Goal: Task Accomplishment & Management: Complete application form

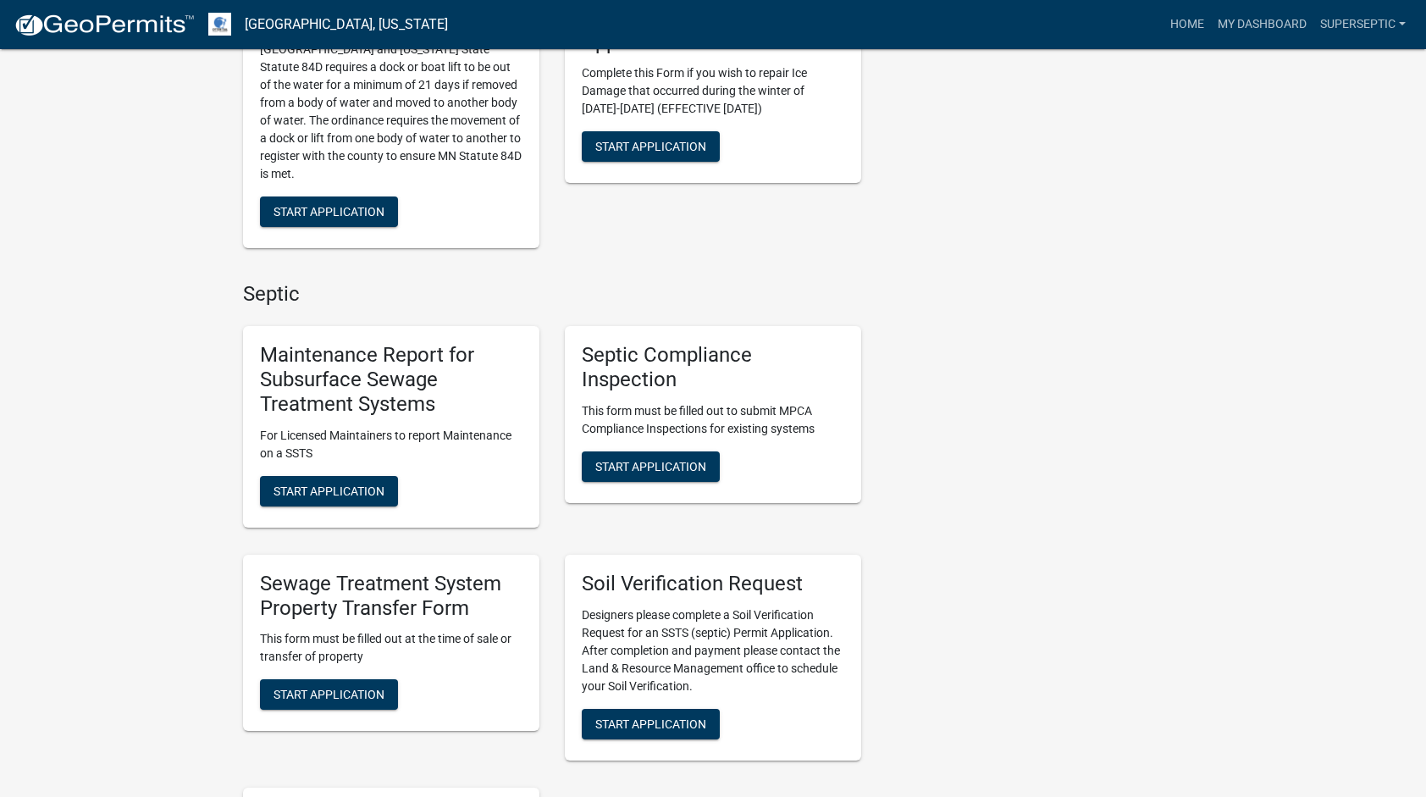
scroll to position [1186, 0]
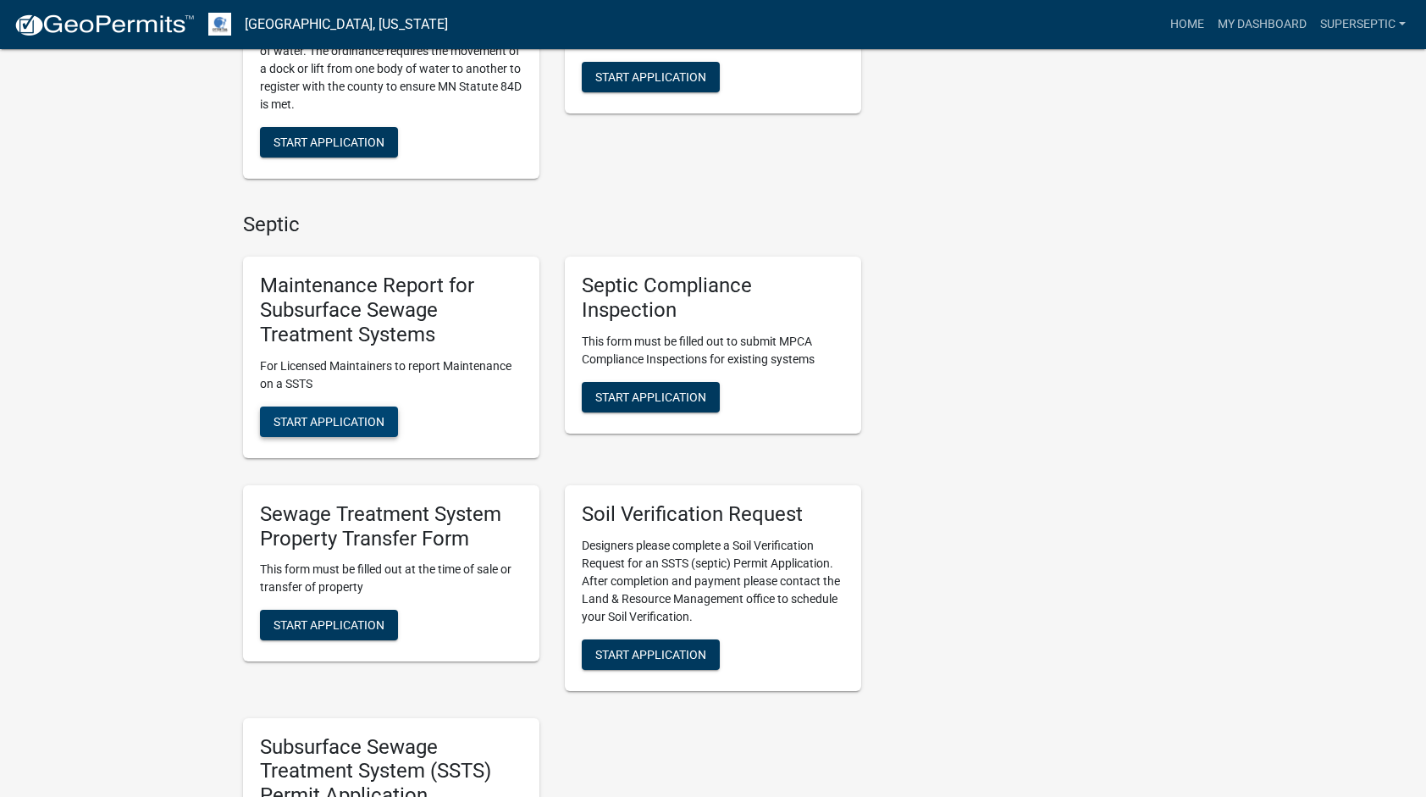
click at [368, 414] on span "Start Application" at bounding box center [329, 421] width 111 height 14
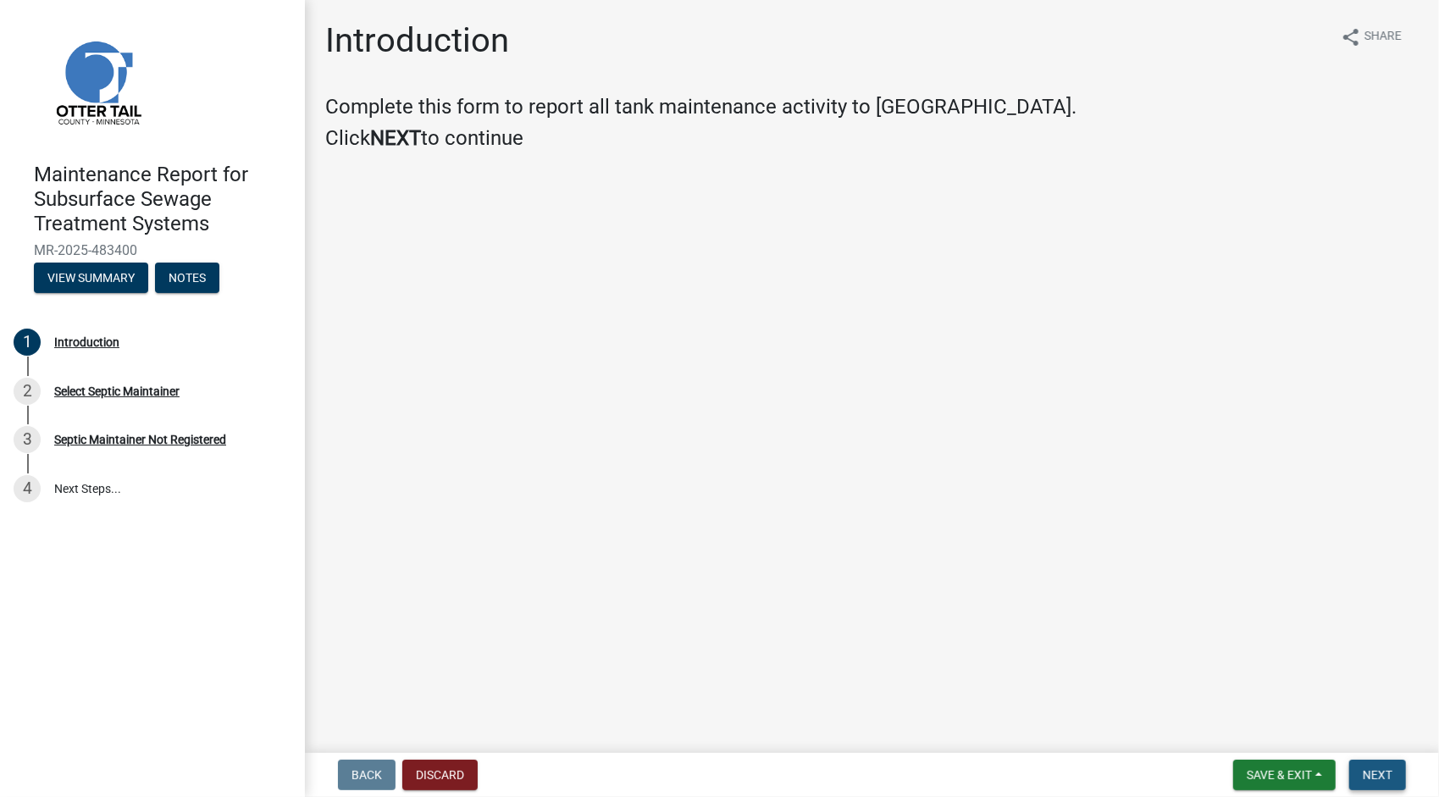
click at [1382, 774] on span "Next" at bounding box center [1378, 775] width 30 height 14
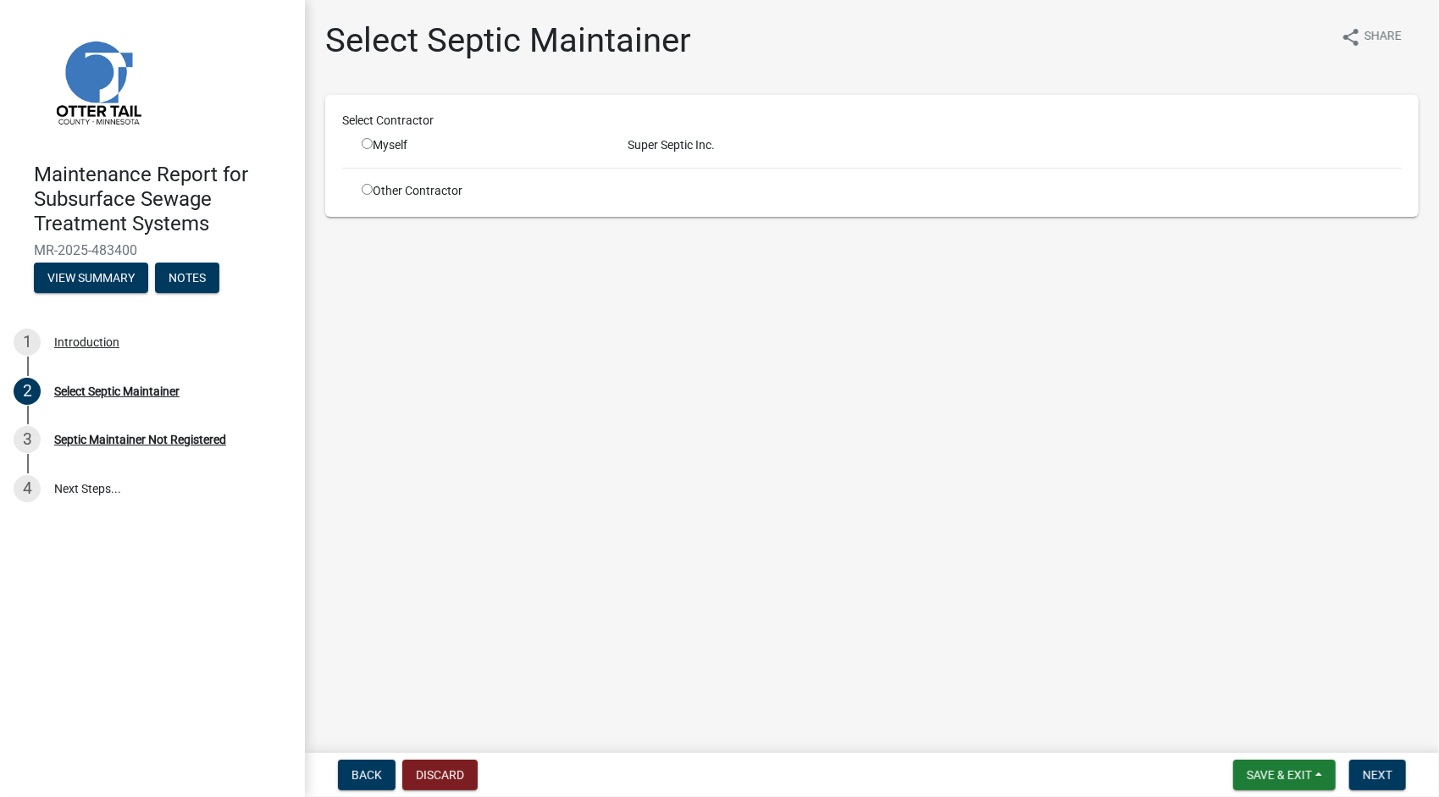
click at [369, 144] on input "radio" at bounding box center [367, 143] width 11 height 11
radio input "true"
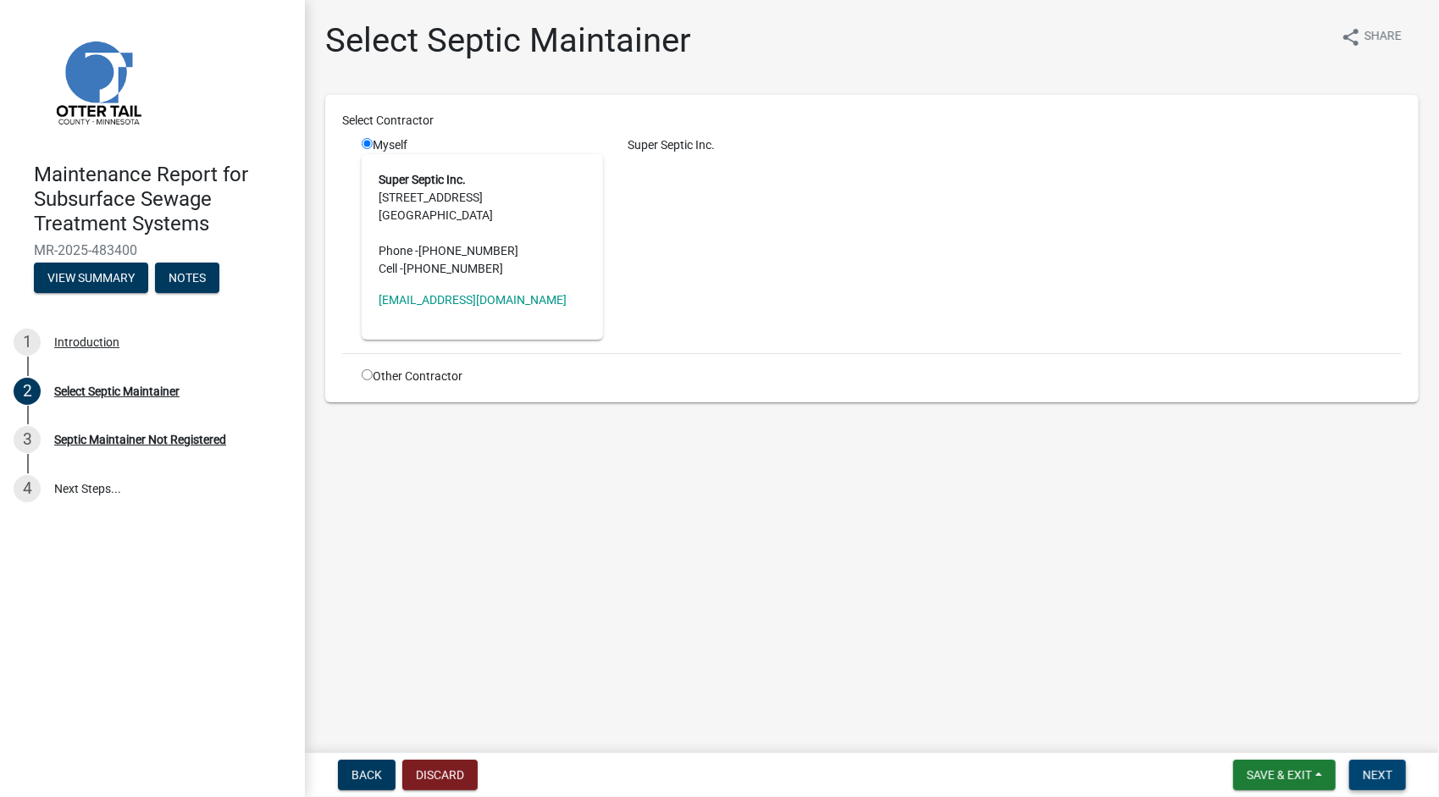
click at [1382, 772] on span "Next" at bounding box center [1378, 775] width 30 height 14
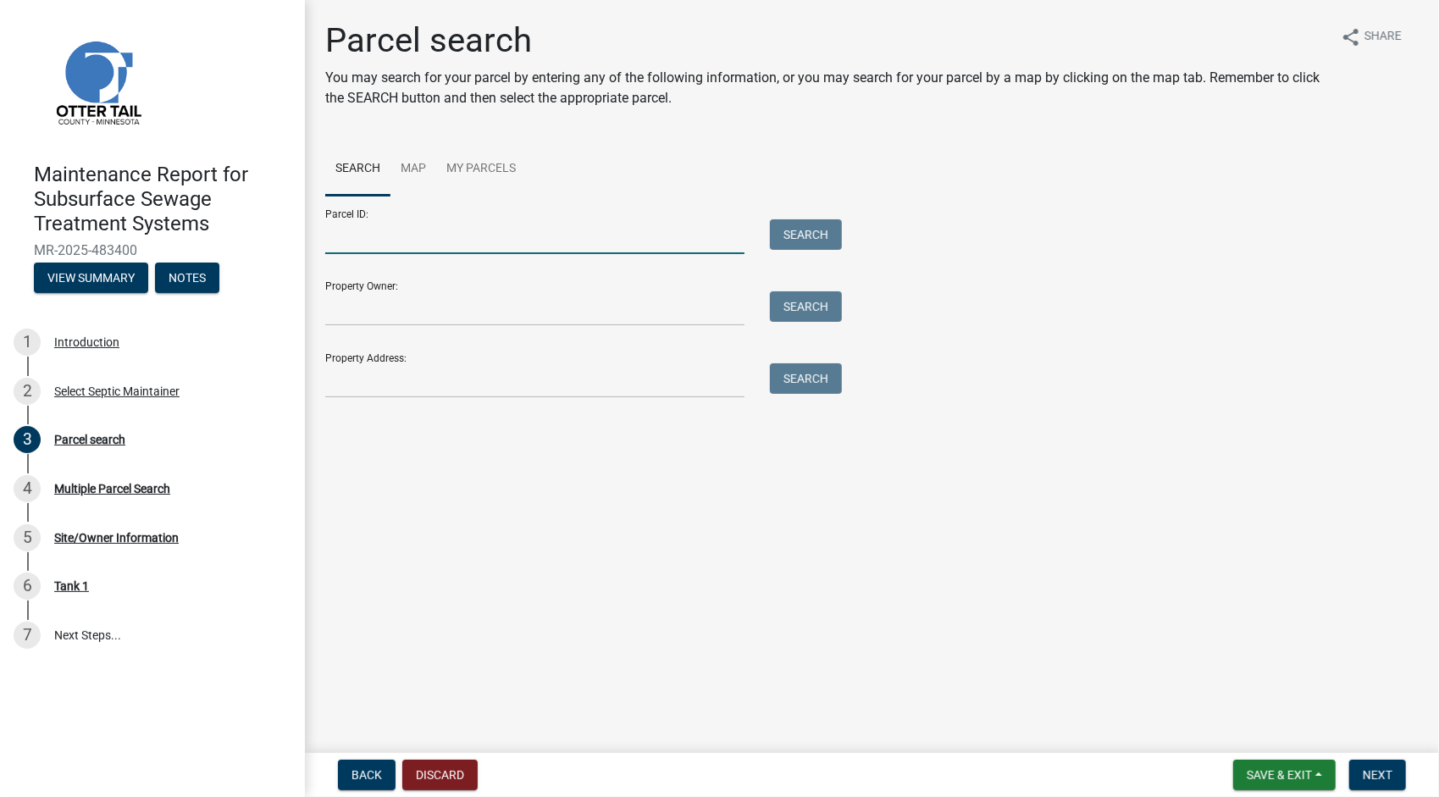
click at [519, 250] on input "Parcel ID:" at bounding box center [534, 236] width 419 height 35
paste input "55000990336000"
type input "55000990336000"
click at [798, 239] on button "Search" at bounding box center [806, 234] width 72 height 30
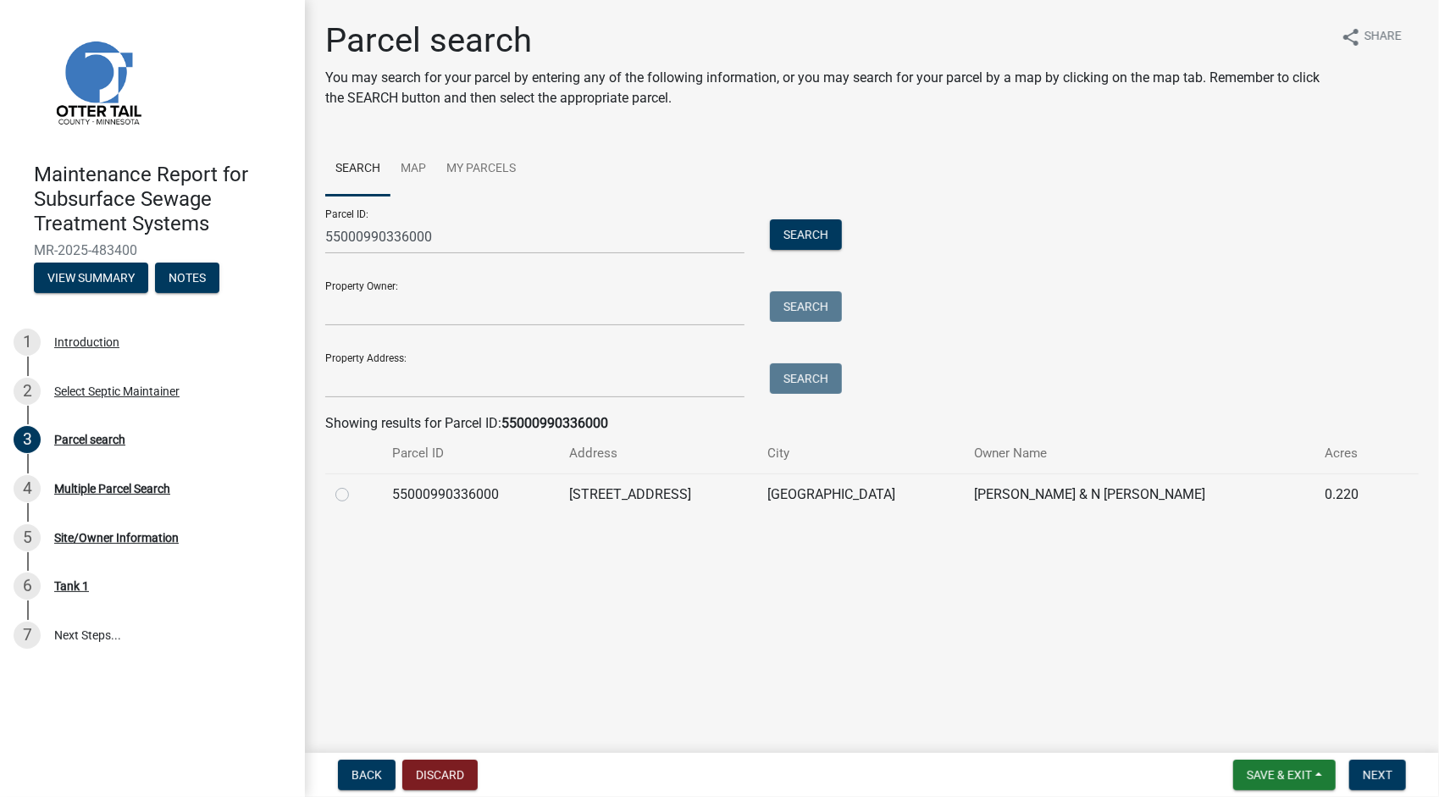
click at [356, 484] on label at bounding box center [356, 484] width 0 height 0
click at [356, 494] on input "radio" at bounding box center [361, 489] width 11 height 11
radio input "true"
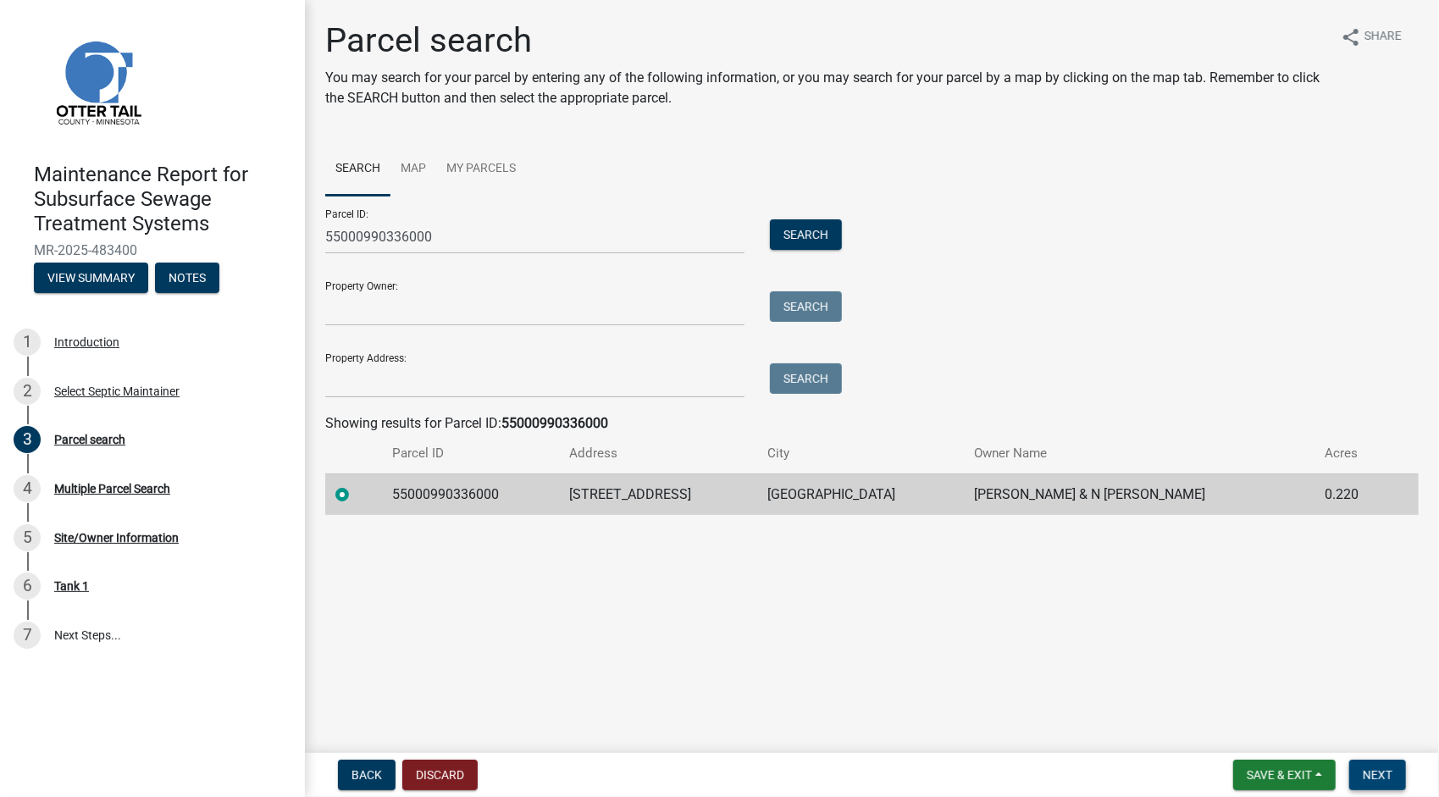
click at [1372, 779] on span "Next" at bounding box center [1378, 775] width 30 height 14
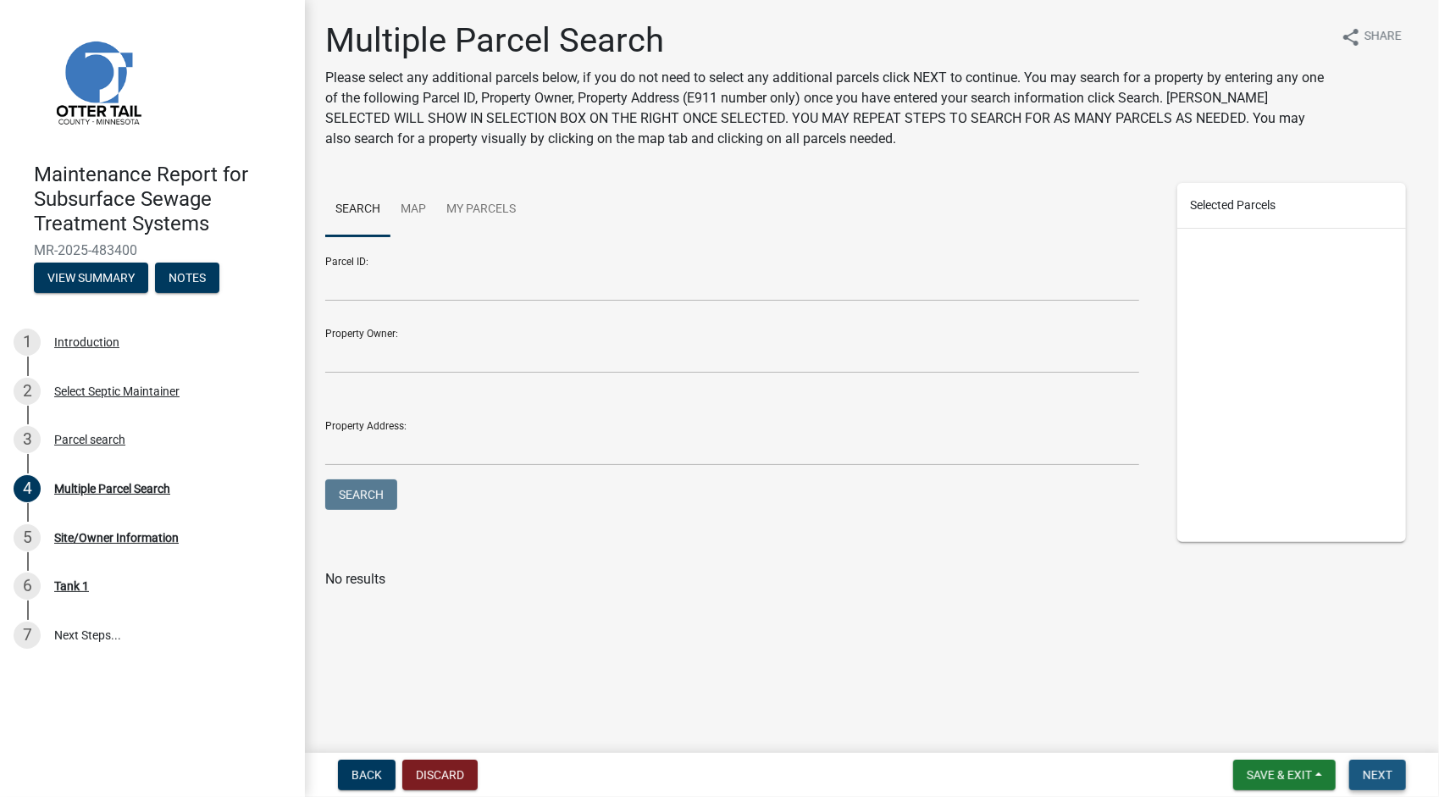
click at [1387, 764] on button "Next" at bounding box center [1377, 775] width 57 height 30
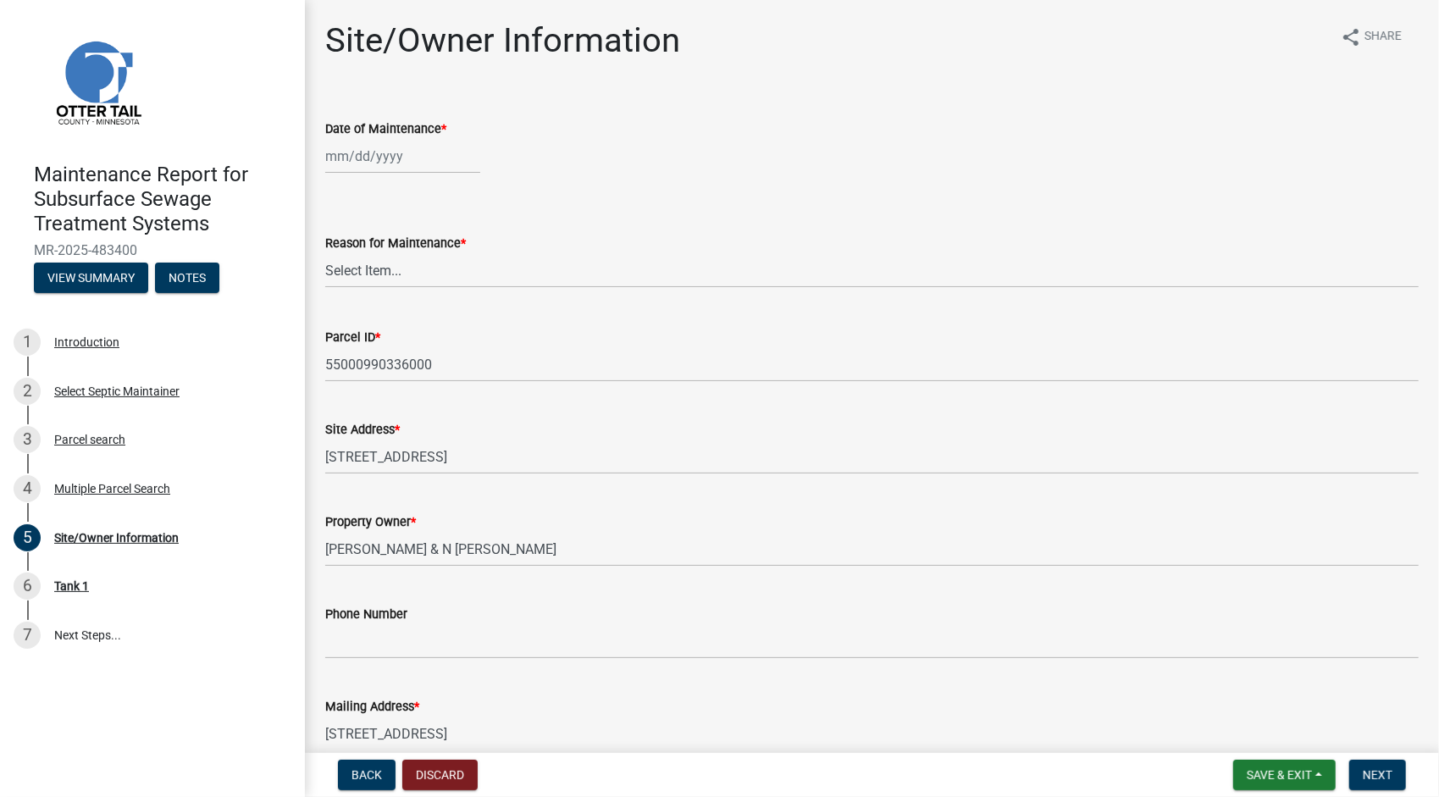
click at [389, 158] on div at bounding box center [402, 156] width 155 height 35
select select "9"
select select "2025"
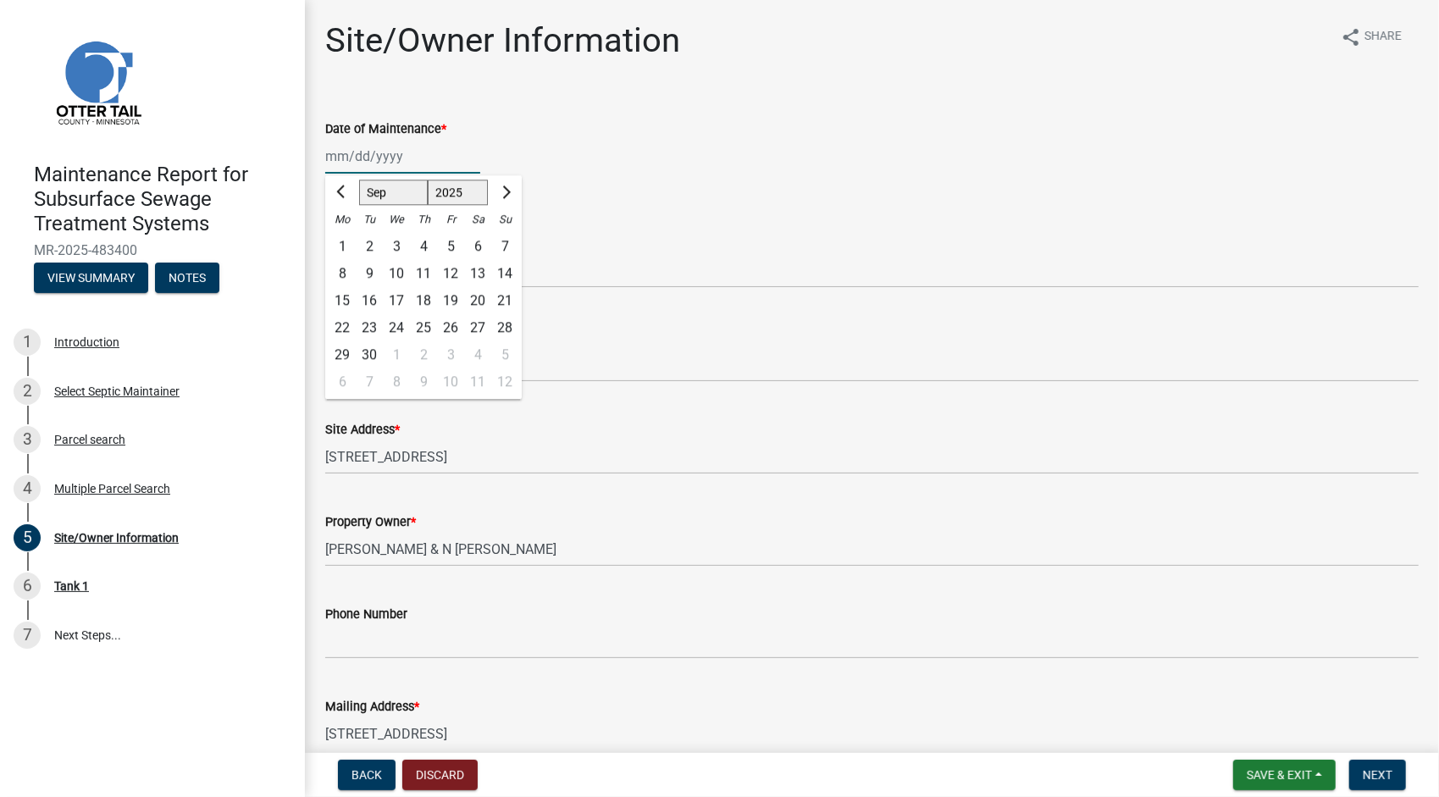
click at [380, 165] on input "Date of Maintenance *" at bounding box center [402, 156] width 155 height 35
click at [347, 325] on div "22" at bounding box center [342, 327] width 27 height 27
type input "[DATE]"
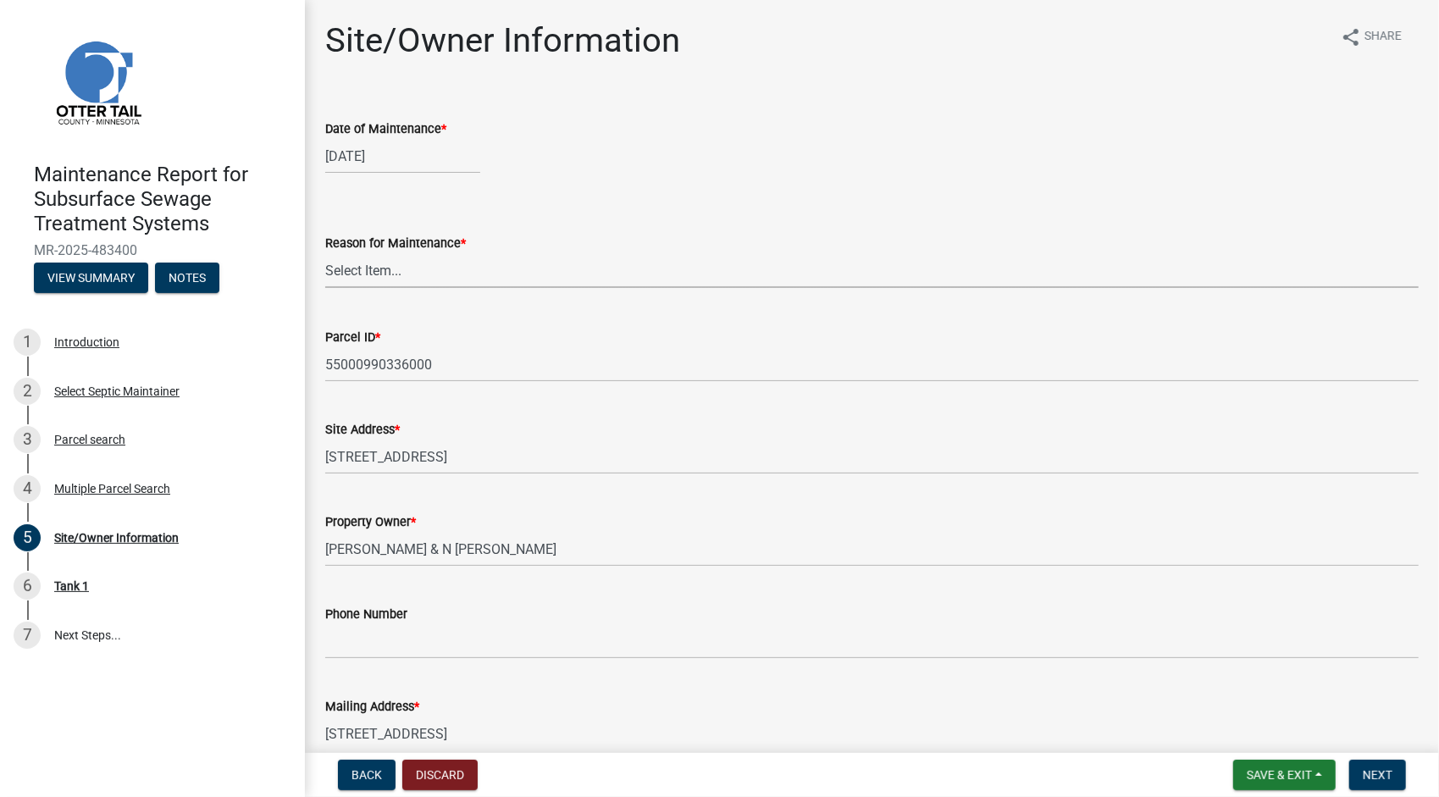
click at [371, 285] on select "Select Item... Called Routine Other" at bounding box center [871, 270] width 1093 height 35
click at [325, 253] on select "Select Item... Called Routine Other" at bounding box center [871, 270] width 1093 height 35
select select "3ac72b63-7b21-42e4-8192-806faae7a4f1"
click at [1366, 772] on span "Next" at bounding box center [1378, 775] width 30 height 14
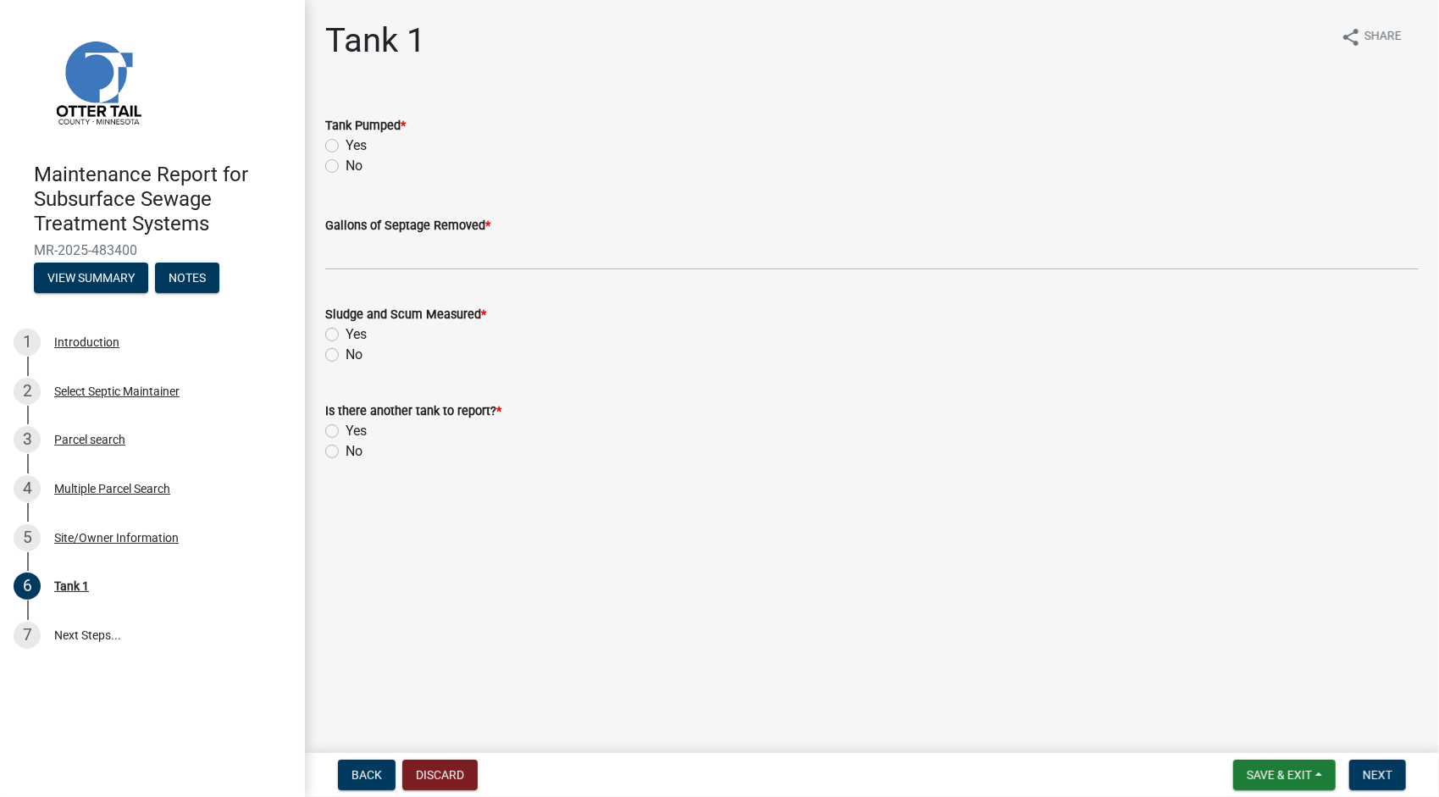
click at [346, 146] on label "Yes" at bounding box center [356, 146] width 21 height 20
click at [346, 146] on input "Yes" at bounding box center [351, 141] width 11 height 11
radio input "true"
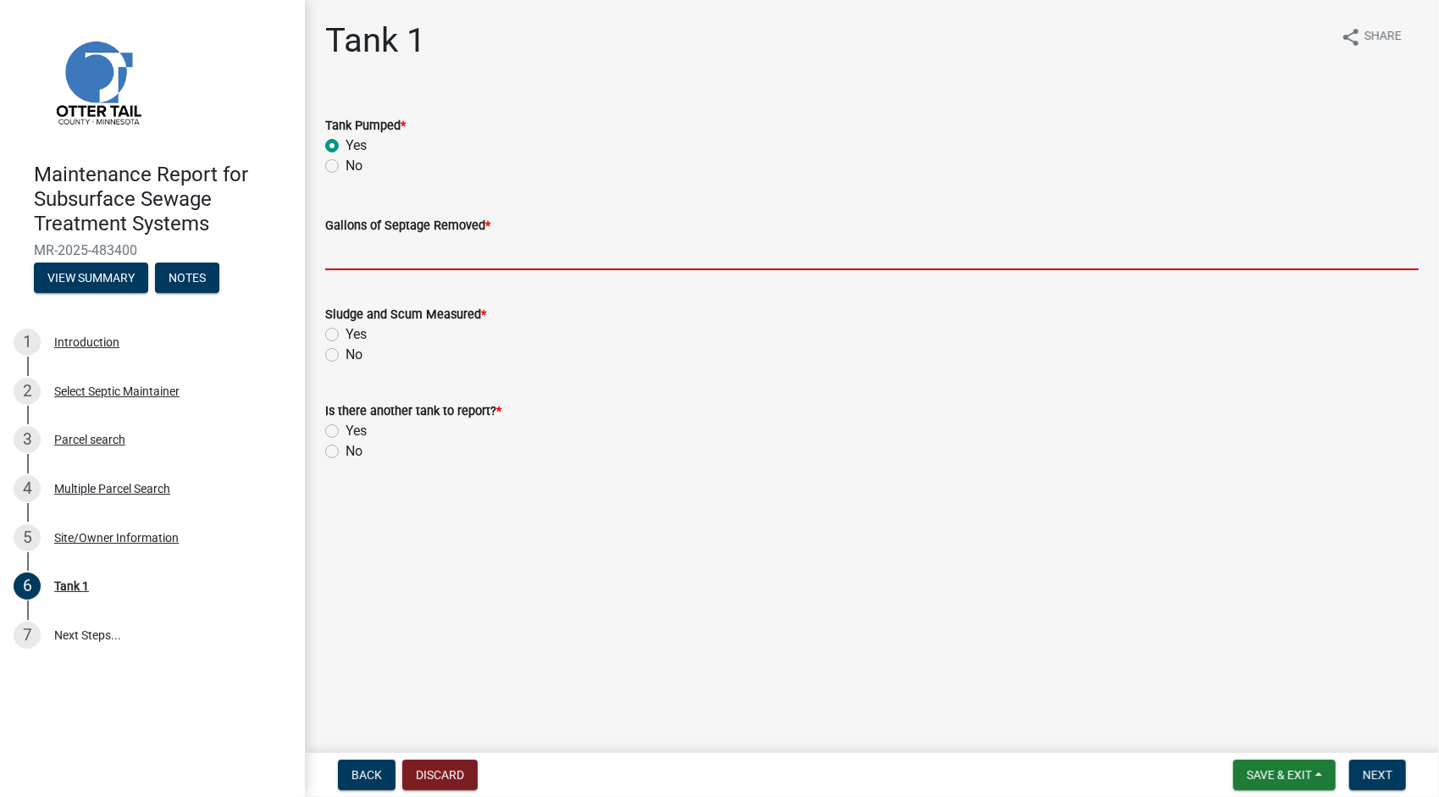
click at [387, 256] on input "Gallons of Septage Removed *" at bounding box center [871, 252] width 1093 height 35
type input "1000"
click at [346, 335] on label "Yes" at bounding box center [356, 334] width 21 height 20
click at [346, 335] on input "Yes" at bounding box center [351, 329] width 11 height 11
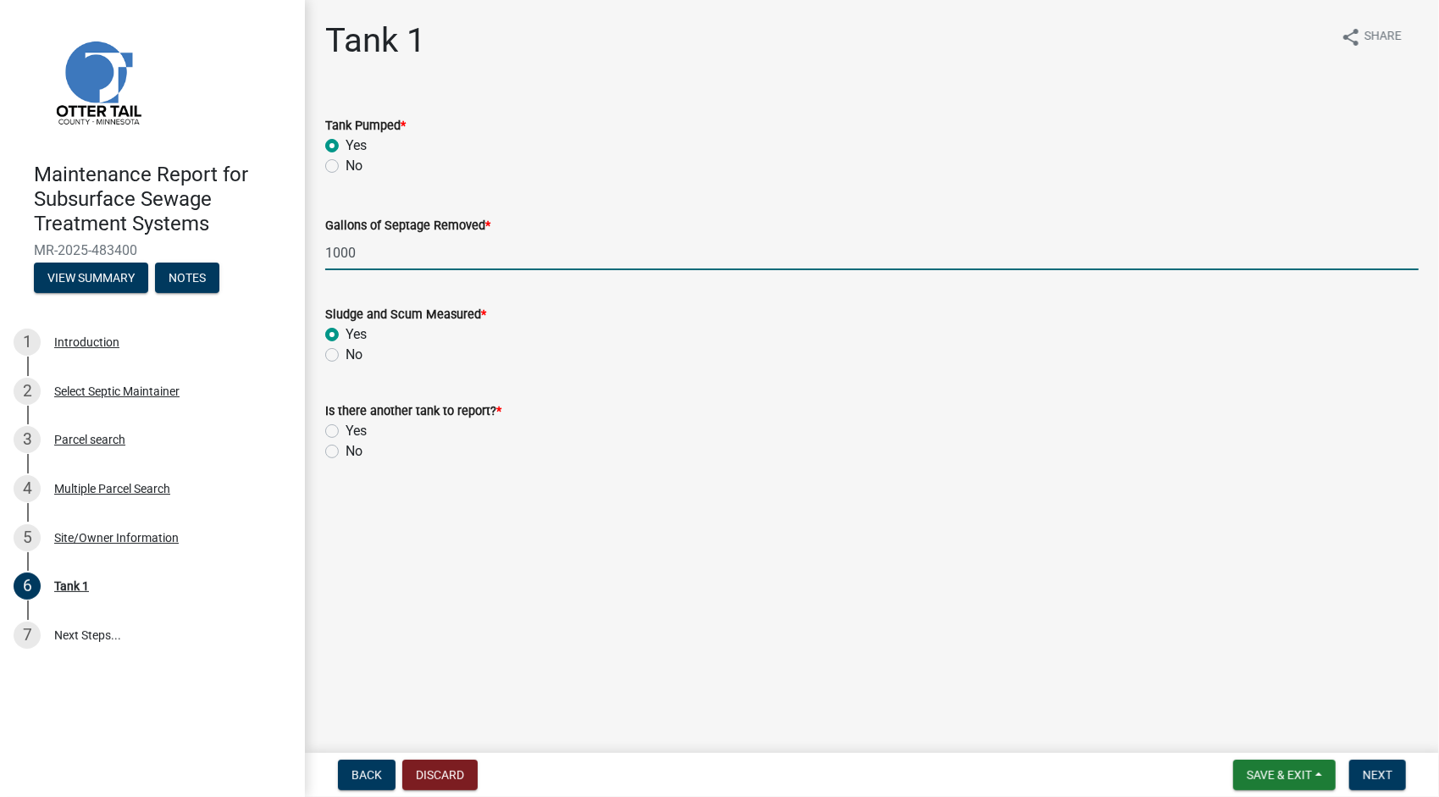
radio input "true"
click at [346, 447] on label "No" at bounding box center [354, 451] width 17 height 20
click at [346, 447] on input "No" at bounding box center [351, 446] width 11 height 11
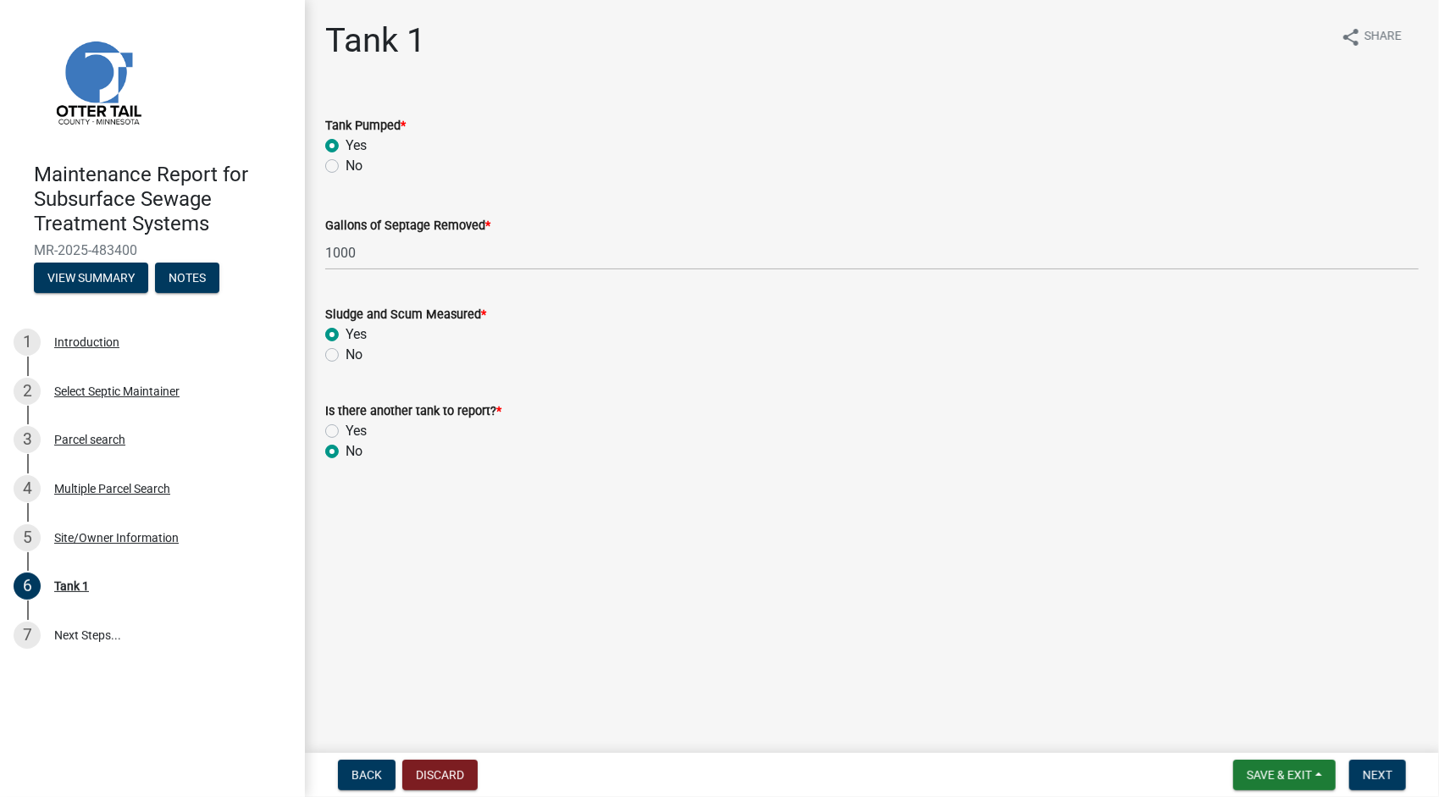
radio input "true"
click at [1378, 774] on span "Next" at bounding box center [1378, 775] width 30 height 14
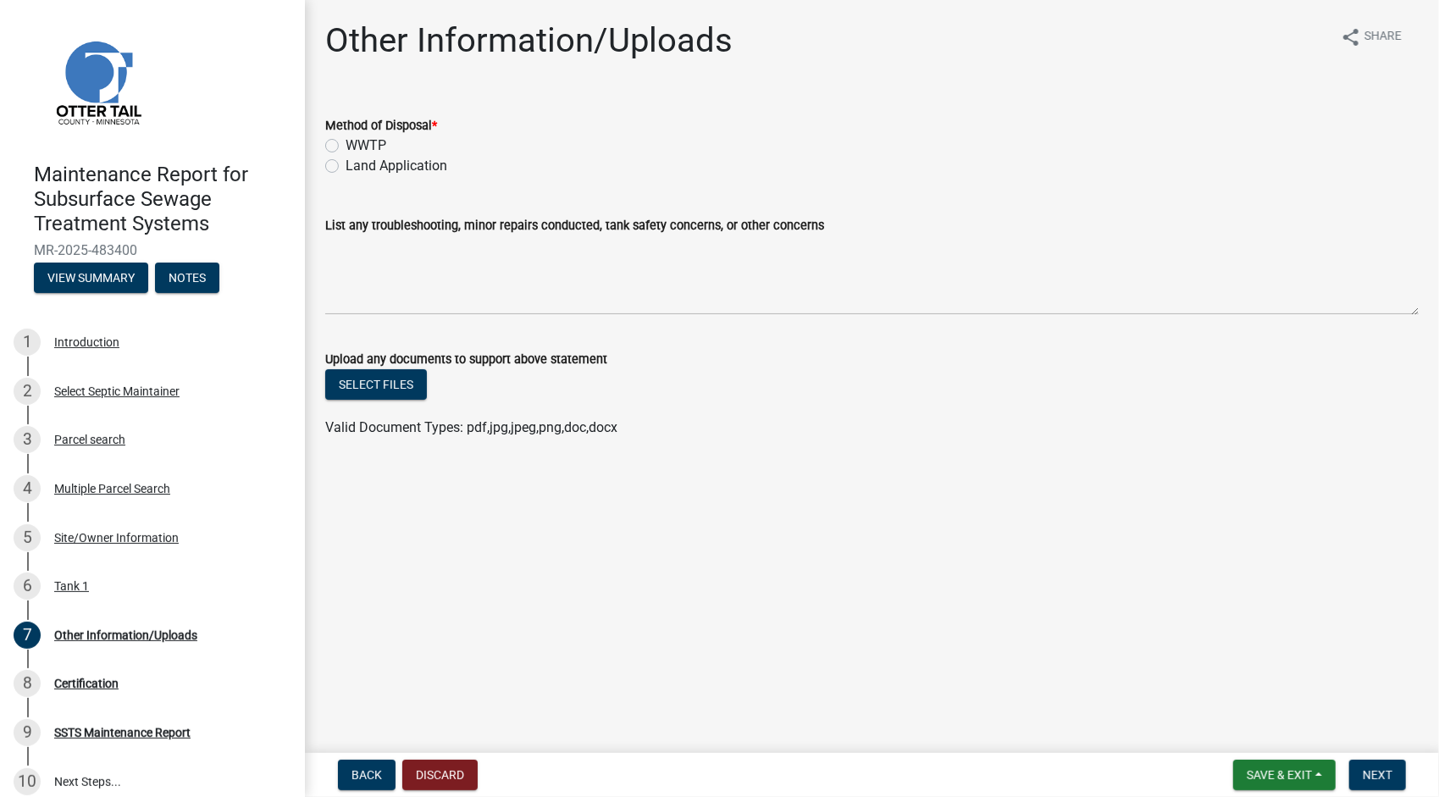
click at [374, 164] on label "Land Application" at bounding box center [397, 166] width 102 height 20
click at [357, 164] on input "Land Application" at bounding box center [351, 161] width 11 height 11
radio input "true"
click at [1383, 767] on button "Next" at bounding box center [1377, 775] width 57 height 30
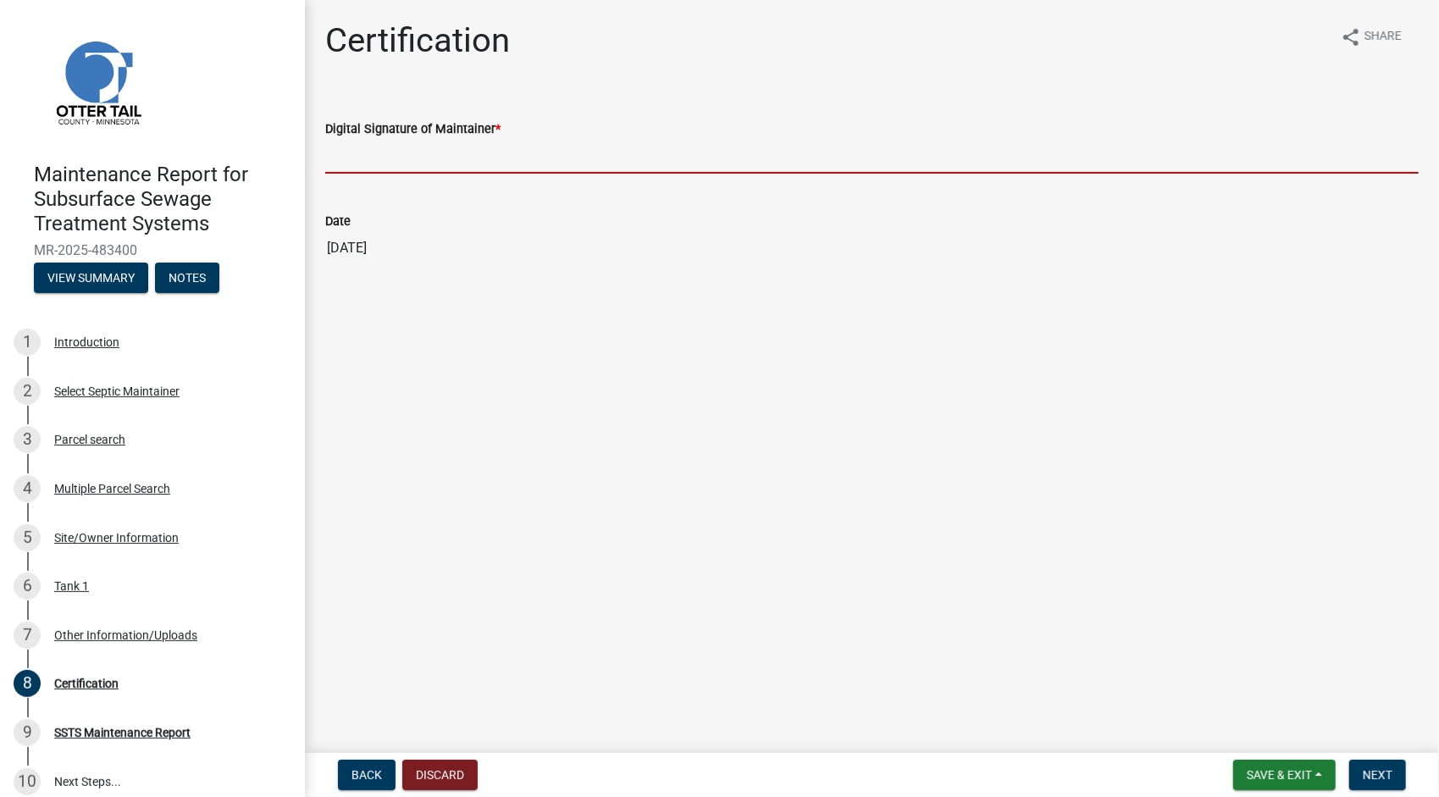
click at [363, 158] on input "Digital Signature of Maintainer *" at bounding box center [871, 156] width 1093 height 35
type input "[PERSON_NAME]"
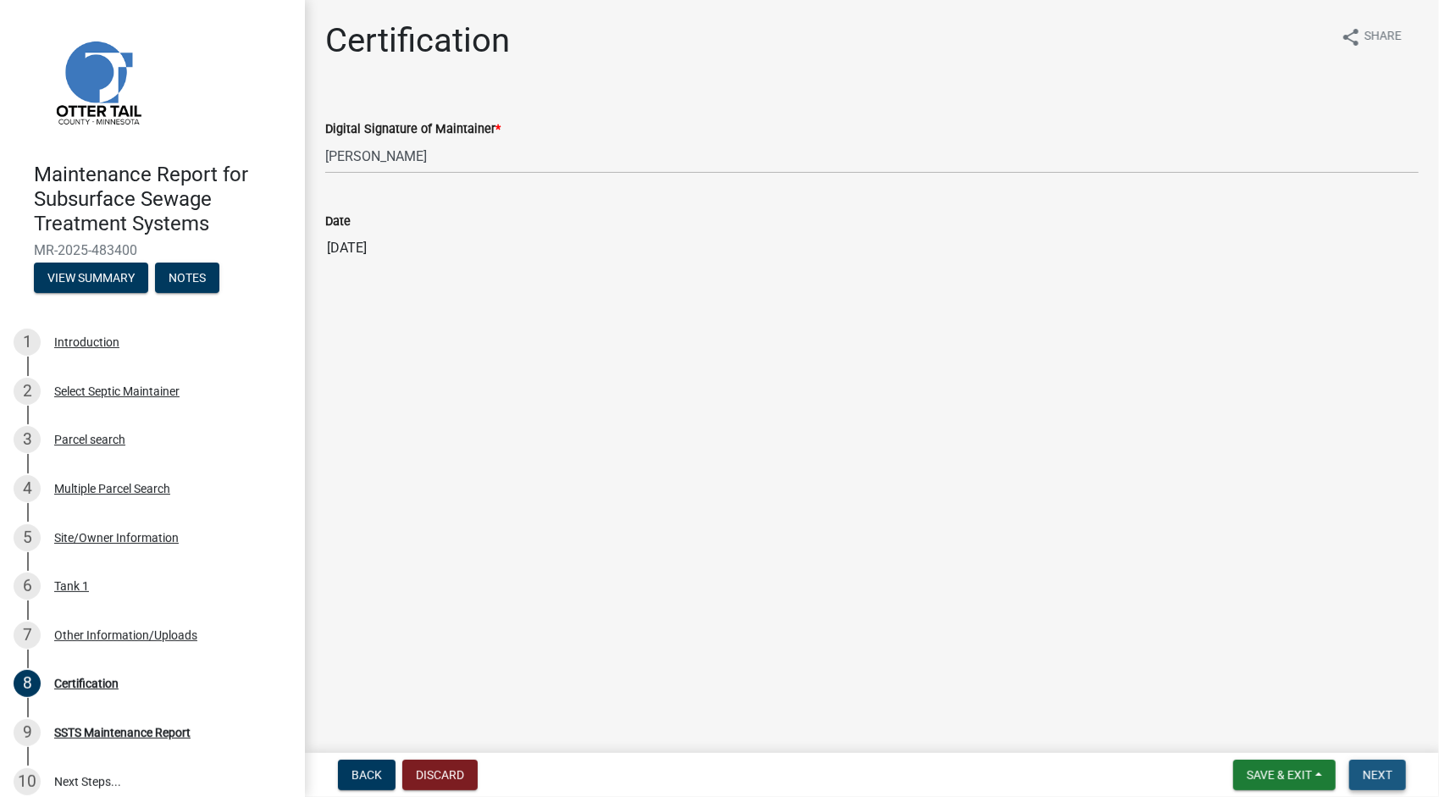
click at [1396, 772] on button "Next" at bounding box center [1377, 775] width 57 height 30
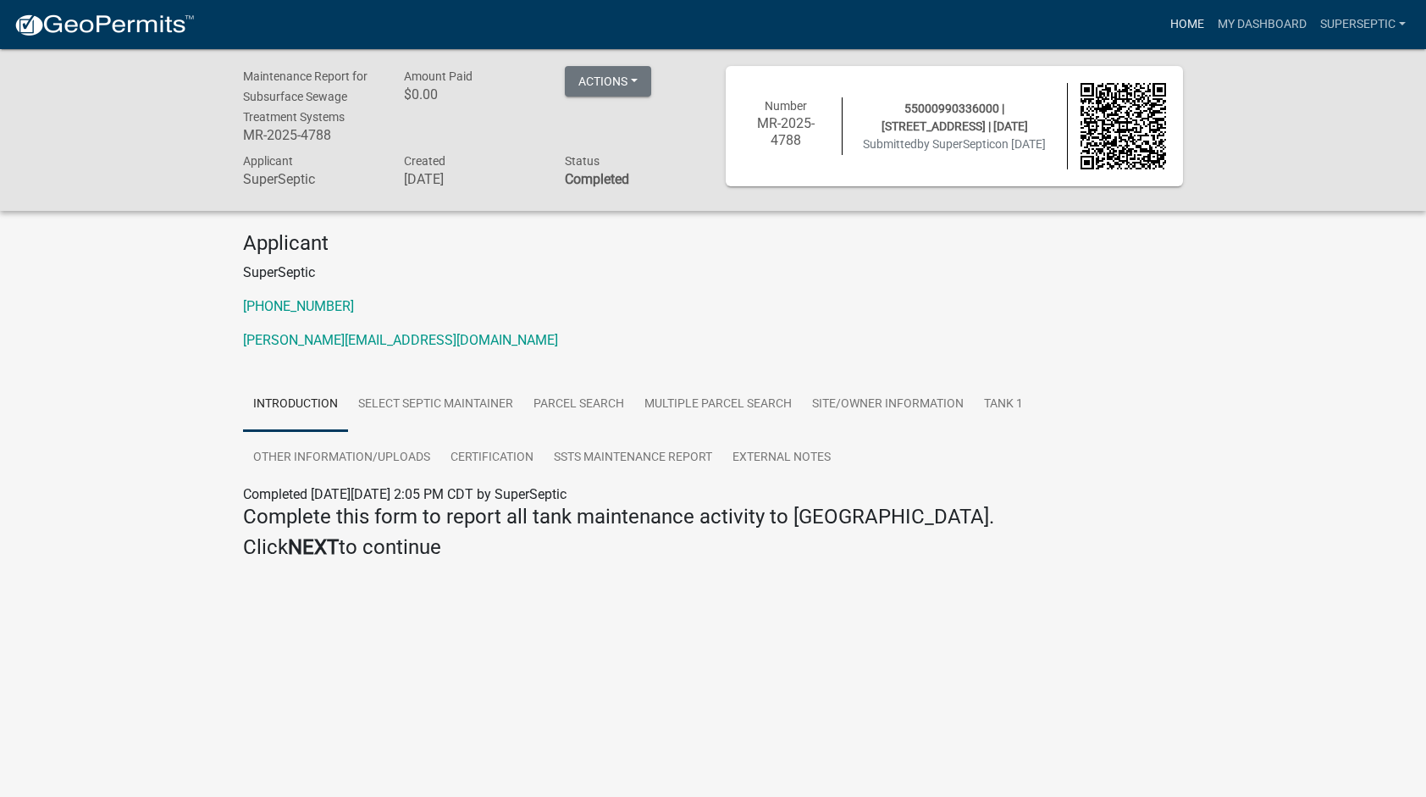
click at [1184, 27] on link "Home" at bounding box center [1187, 24] width 47 height 32
